Goal: Transaction & Acquisition: Subscribe to service/newsletter

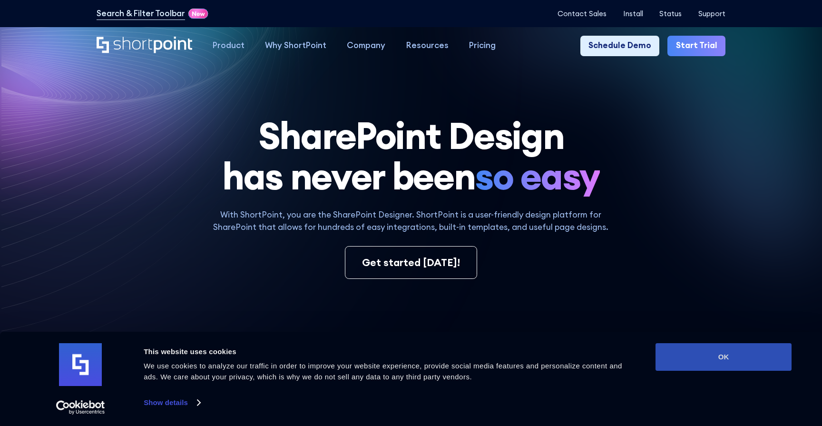
click at [732, 354] on button "OK" at bounding box center [723, 357] width 136 height 28
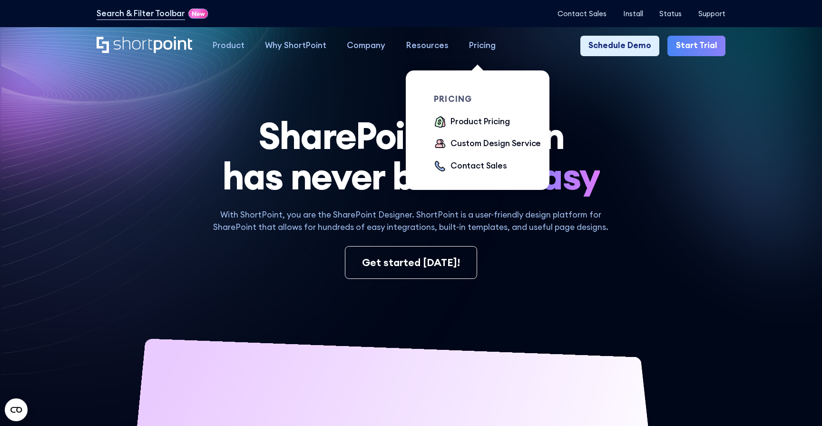
click at [480, 46] on div "Pricing" at bounding box center [482, 45] width 27 height 12
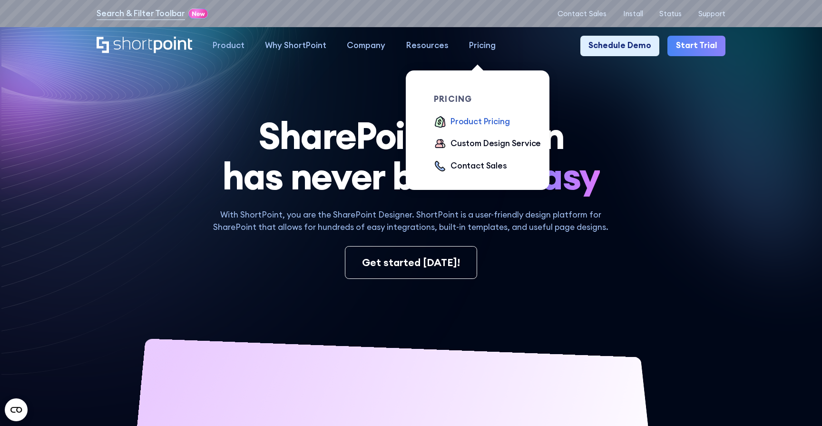
click at [475, 121] on div "Product Pricing" at bounding box center [479, 122] width 59 height 12
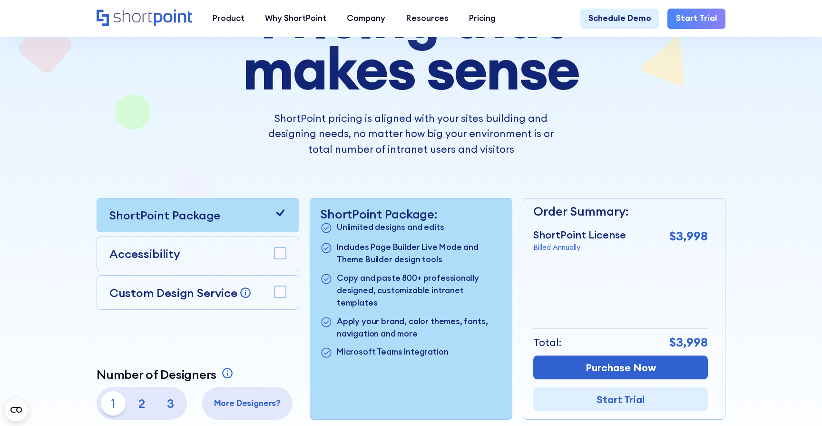
scroll to position [158, 0]
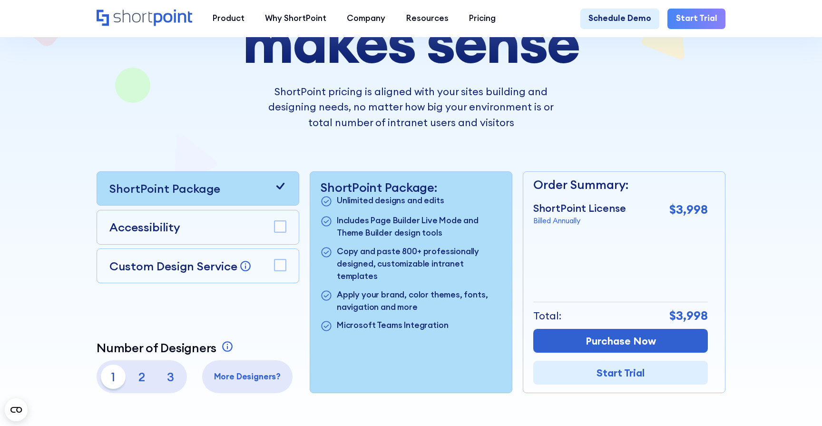
click at [285, 268] on rect at bounding box center [280, 264] width 11 height 11
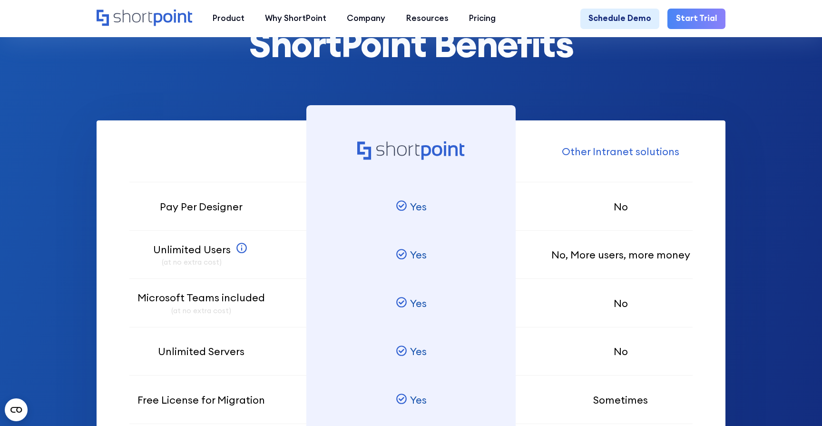
scroll to position [630, 0]
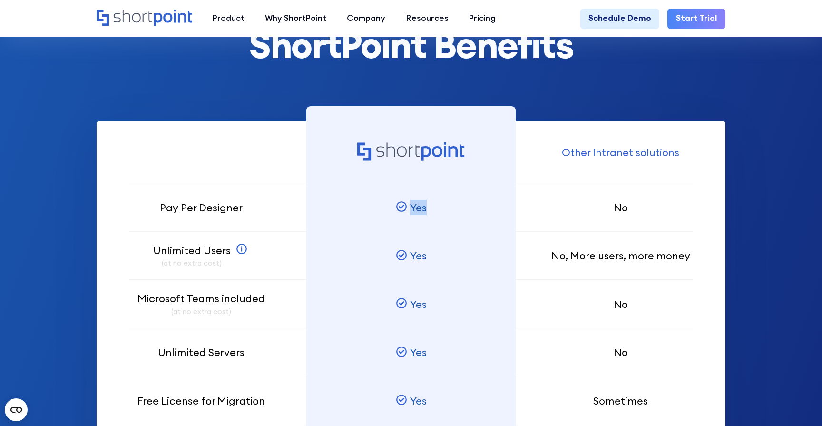
drag, startPoint x: 410, startPoint y: 207, endPoint x: 439, endPoint y: 207, distance: 29.0
click at [439, 207] on div "Yes" at bounding box center [411, 207] width 210 height 49
drag, startPoint x: 410, startPoint y: 255, endPoint x: 455, endPoint y: 255, distance: 45.2
click at [455, 255] on div "Yes" at bounding box center [411, 256] width 210 height 49
drag, startPoint x: 412, startPoint y: 303, endPoint x: 442, endPoint y: 303, distance: 29.5
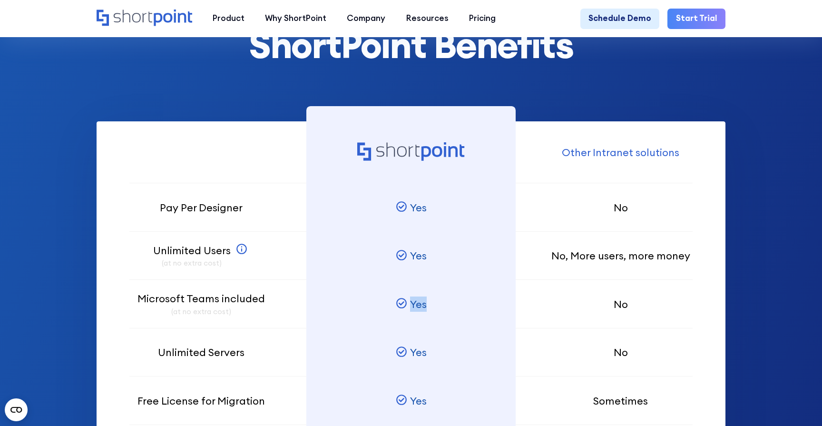
click at [442, 303] on div "Yes" at bounding box center [411, 304] width 210 height 49
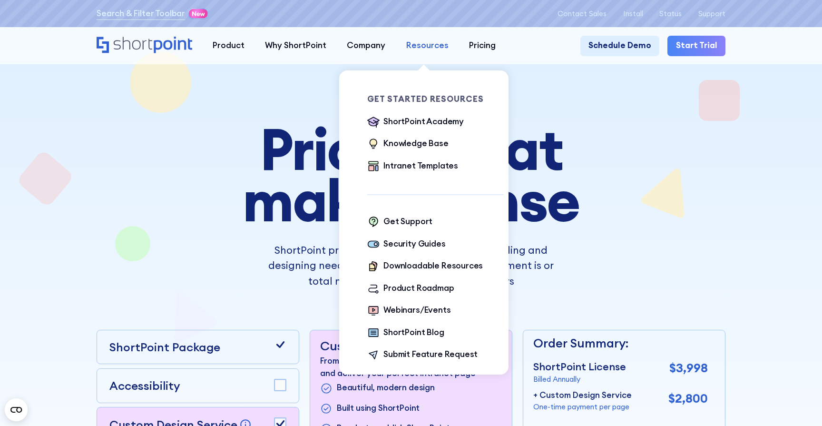
scroll to position [0, 0]
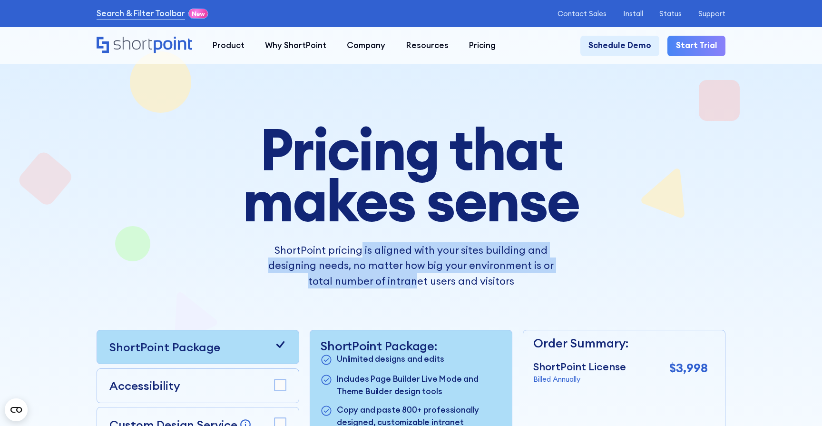
drag, startPoint x: 361, startPoint y: 251, endPoint x: 402, endPoint y: 272, distance: 45.9
click at [402, 272] on p "ShortPoint pricing is aligned with your sites building and designing needs, no …" at bounding box center [411, 265] width 308 height 46
click at [446, 270] on p "ShortPoint pricing is aligned with your sites building and designing needs, no …" at bounding box center [411, 265] width 308 height 46
drag, startPoint x: 416, startPoint y: 280, endPoint x: 417, endPoint y: 241, distance: 39.0
click at [417, 241] on div "Pricing that makes sense ShortPoint pricing is aligned with your sites building…" at bounding box center [411, 205] width 462 height 165
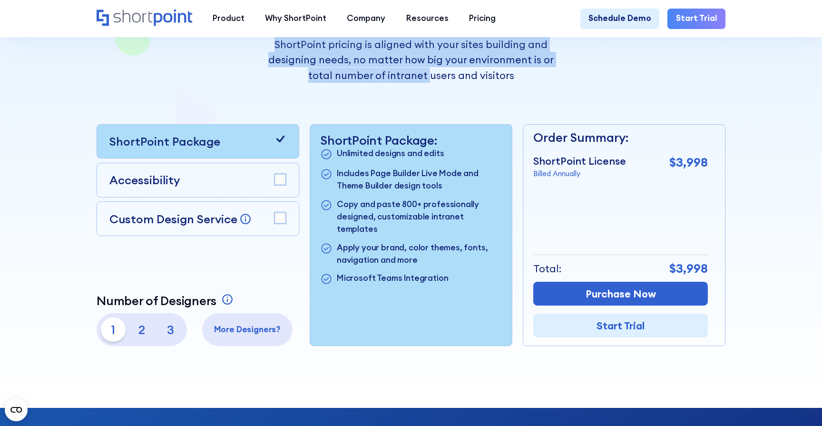
scroll to position [204, 0]
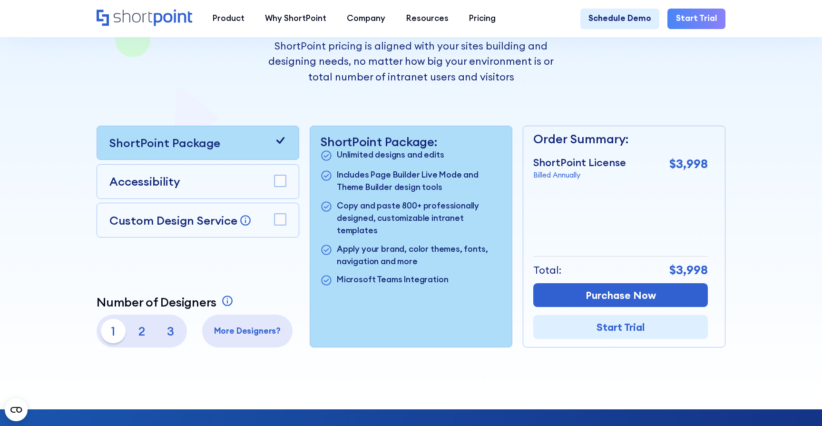
click at [283, 140] on icon at bounding box center [280, 140] width 12 height 12
click at [275, 217] on rect at bounding box center [280, 219] width 11 height 11
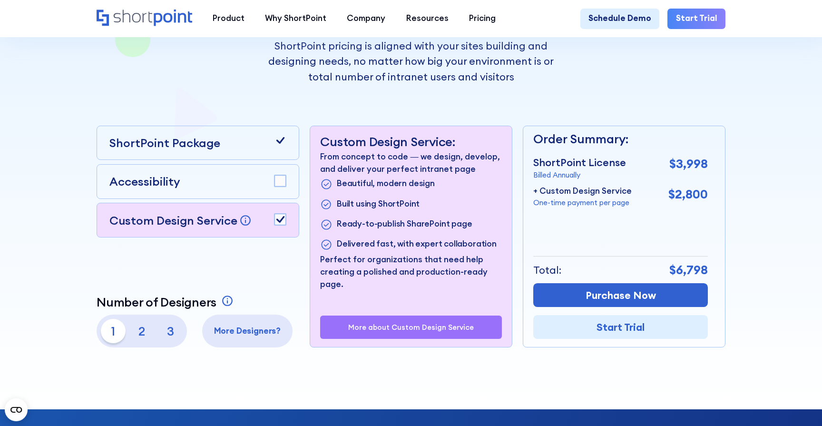
click at [278, 219] on icon at bounding box center [280, 219] width 8 height 7
click at [614, 329] on link "Start Trial" at bounding box center [620, 327] width 175 height 24
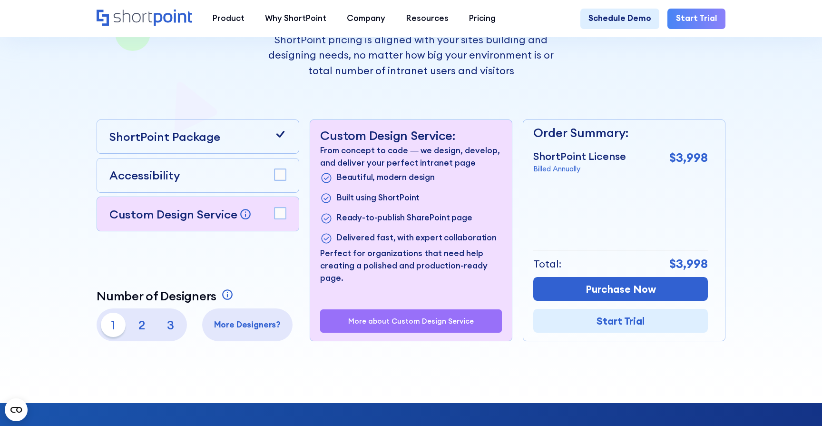
scroll to position [211, 0]
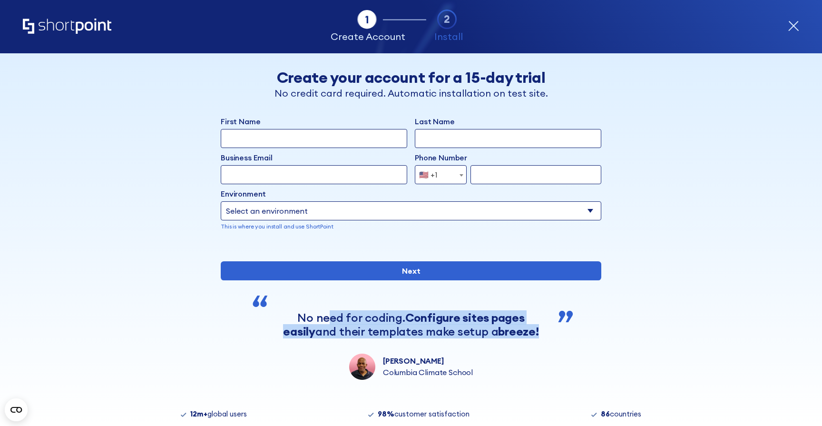
drag, startPoint x: 526, startPoint y: 358, endPoint x: 311, endPoint y: 350, distance: 215.1
click at [311, 338] on div "No need for coding. Configure sites pages easily and their templates make setup…" at bounding box center [411, 325] width 279 height 28
